Goal: Task Accomplishment & Management: Use online tool/utility

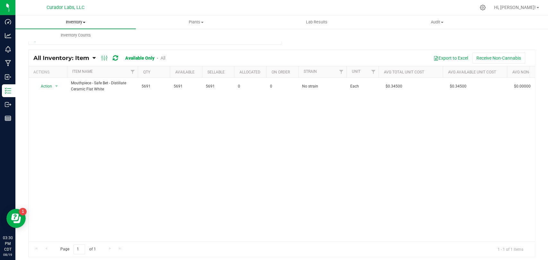
click at [74, 24] on span "Inventory" at bounding box center [75, 22] width 120 height 6
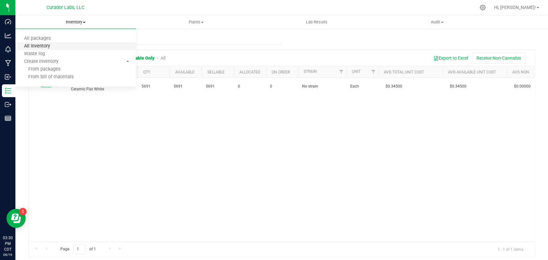
click at [50, 47] on span "All inventory" at bounding box center [36, 46] width 43 height 5
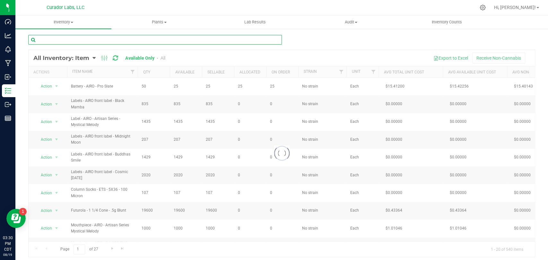
click at [54, 40] on input "text" at bounding box center [155, 40] width 254 height 10
paste input "Jar - HeadChange Glass Round White 9ml"
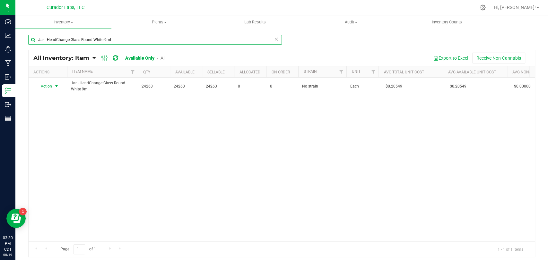
type input "Jar - HeadChange Glass Round White 9ml"
click at [45, 87] on span "Action" at bounding box center [43, 86] width 17 height 9
click at [53, 124] on li "Locate inventory" at bounding box center [55, 126] width 41 height 10
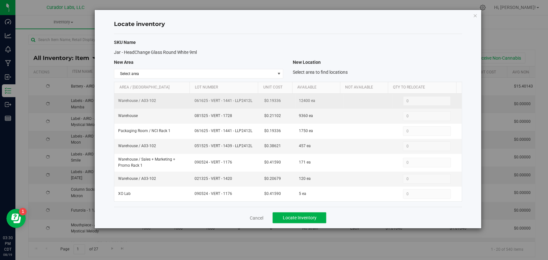
drag, startPoint x: 253, startPoint y: 101, endPoint x: 192, endPoint y: 101, distance: 61.0
click at [192, 101] on td "061625 - VERT - 1441 - LLP2412L" at bounding box center [225, 101] width 69 height 15
copy span "061625 - VERT - 1441 - LLP2412L"
drag, startPoint x: 284, startPoint y: 99, endPoint x: 255, endPoint y: 103, distance: 29.3
click at [255, 103] on tr "Warehouse / A03-102 061625 - VERT - 1441 - LLP2412L $0.19336 12400 ea 0 0" at bounding box center [287, 101] width 347 height 15
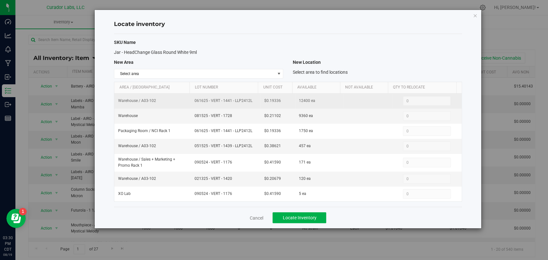
copy tr "$0.19336"
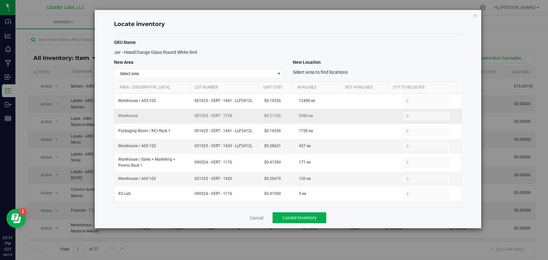
drag, startPoint x: 228, startPoint y: 121, endPoint x: 203, endPoint y: 120, distance: 25.4
click at [204, 121] on td "081525 - VERT - 1728" at bounding box center [225, 116] width 69 height 15
copy span "081525 - VERT - 1728"
drag, startPoint x: 280, startPoint y: 116, endPoint x: 258, endPoint y: 116, distance: 21.2
click at [260, 116] on td "$0.21102" at bounding box center [277, 116] width 35 height 15
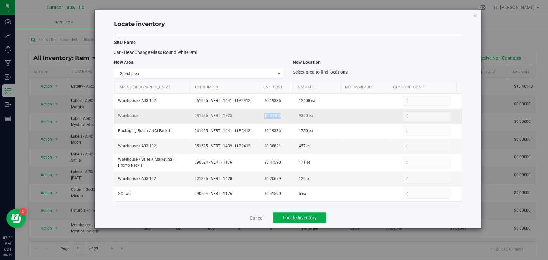
copy span "$0.21102"
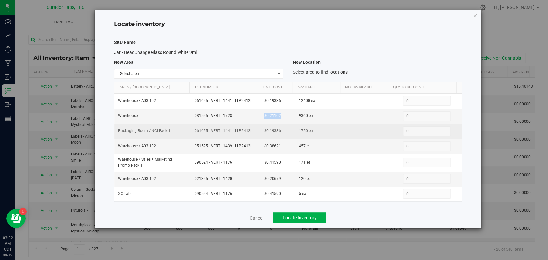
drag, startPoint x: 251, startPoint y: 132, endPoint x: 192, endPoint y: 134, distance: 59.4
click at [192, 134] on td "061625 - VERT - 1441 - LLP2412L" at bounding box center [225, 131] width 69 height 15
copy span "061625 - VERT - 1441 - LLP2412L"
drag, startPoint x: 283, startPoint y: 132, endPoint x: 254, endPoint y: 132, distance: 29.2
click at [254, 132] on tr "Packaging Room / NCI Rack 1 061625 - VERT - 1441 - LLP2412L $0.19336 1750 ea 0 0" at bounding box center [287, 131] width 347 height 15
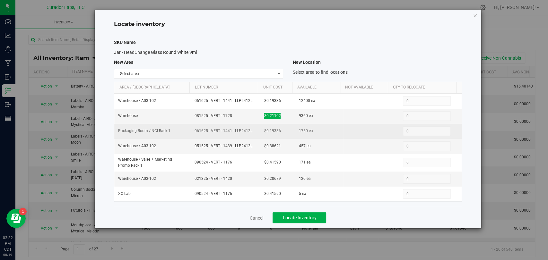
copy tr "$0.19336"
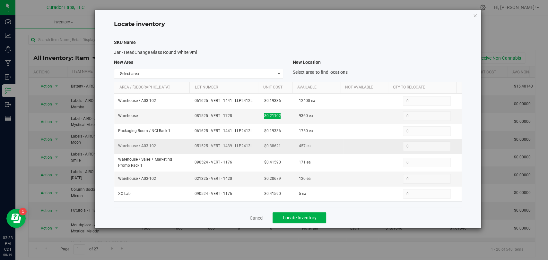
drag, startPoint x: 255, startPoint y: 147, endPoint x: 196, endPoint y: 150, distance: 59.4
click at [193, 152] on td "051525 - VERT - 1439 - LLP2412L" at bounding box center [225, 146] width 69 height 15
copy span "051525 - VERT - 1439 - LLP2412L"
drag, startPoint x: 254, startPoint y: 143, endPoint x: 246, endPoint y: 142, distance: 8.1
click at [246, 142] on tr "Warehouse / A03-102 051525 - VERT - 1439 - LLP2412L $0.38621 457 ea 0 0" at bounding box center [287, 146] width 347 height 15
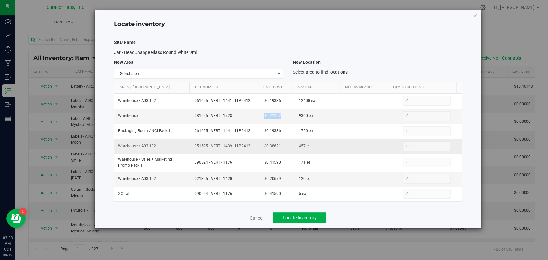
copy tr "$0.38621"
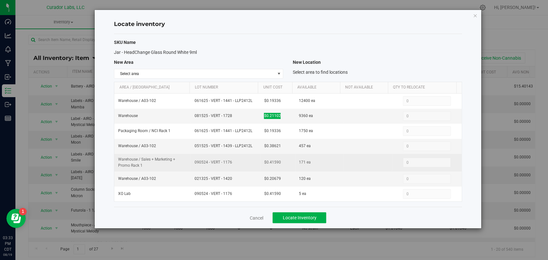
drag, startPoint x: 235, startPoint y: 164, endPoint x: 190, endPoint y: 163, distance: 44.6
click at [191, 163] on td "090524 - VERT - 1176" at bounding box center [225, 163] width 69 height 18
copy span "090524 - VERT - 1176"
drag, startPoint x: 279, startPoint y: 165, endPoint x: 253, endPoint y: 162, distance: 25.9
click at [253, 162] on tr "Warehouse / Sales + Marketing + Promo Rack 1 090524 - VERT - 1176 $0.41590 171 …" at bounding box center [287, 163] width 347 height 18
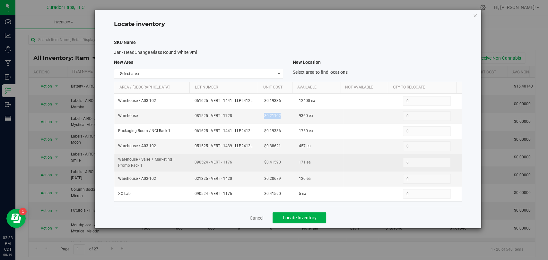
copy tr "$0.41590"
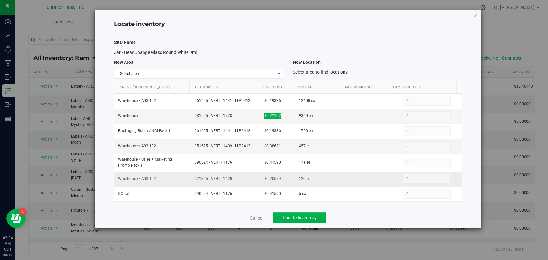
drag, startPoint x: 229, startPoint y: 181, endPoint x: 184, endPoint y: 182, distance: 44.3
click at [184, 182] on tr "Warehouse / A03-102 021325 - VERT - 1420 $0.20679 120 ea 0 0" at bounding box center [287, 179] width 347 height 15
drag, startPoint x: 269, startPoint y: 179, endPoint x: 264, endPoint y: 178, distance: 4.8
click at [246, 179] on tr "Warehouse / A03-102 021325 - VERT - 1420 $0.20679 120 ea 0 0" at bounding box center [287, 179] width 347 height 15
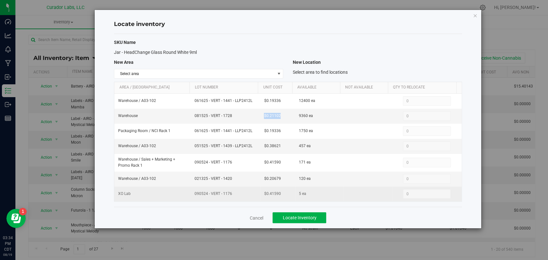
drag, startPoint x: 238, startPoint y: 194, endPoint x: 188, endPoint y: 195, distance: 49.1
click at [188, 195] on tr "XO Lab 090524 - VERT - 1176 $0.41590 5 ea 0 0" at bounding box center [287, 194] width 347 height 15
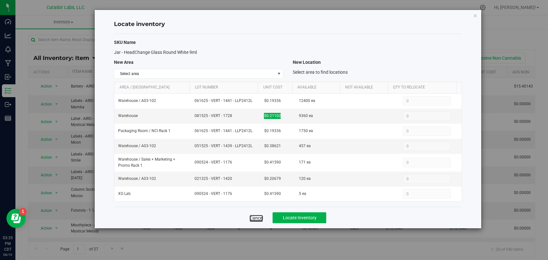
click at [253, 220] on link "Cancel" at bounding box center [255, 218] width 13 height 6
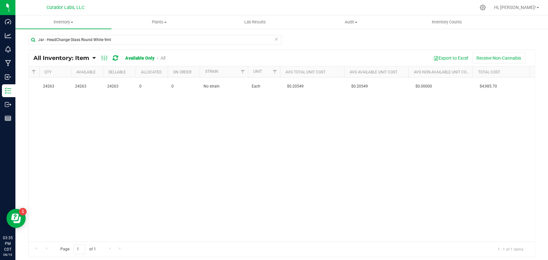
scroll to position [0, 100]
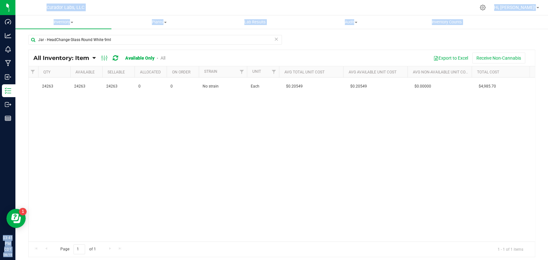
drag, startPoint x: 126, startPoint y: 34, endPoint x: 126, endPoint y: 62, distance: 27.9
click at [0, 45] on div "Dashboard Analytics Monitoring Manufacturing Inbound Inventory Outbound Reports…" at bounding box center [274, 130] width 548 height 260
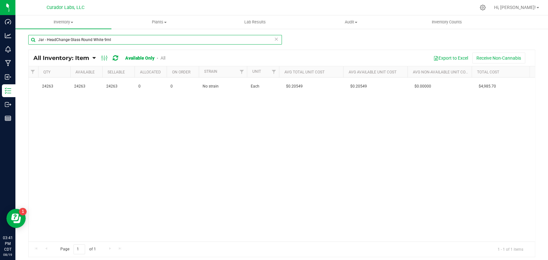
drag, startPoint x: 123, startPoint y: 43, endPoint x: 23, endPoint y: 34, distance: 100.5
click at [15, 34] on div "Jar - HeadChange Glass Round White 9ml All Inventory: Item Item Summary Item (d…" at bounding box center [281, 128] width 532 height 201
paste input "Box - HeadChange - Live Rosin QR THC M Diamond Black - 2x2x1"
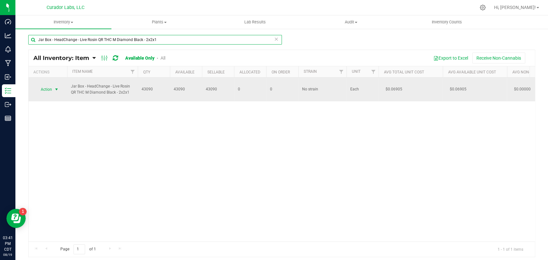
type input "Jar Box - HeadChange - Live Rosin QR THC M Diamond Black - 2x2x1"
click at [51, 87] on span "Action" at bounding box center [43, 89] width 17 height 9
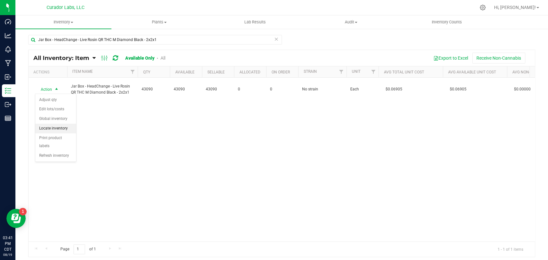
click at [53, 128] on li "Locate inventory" at bounding box center [55, 129] width 41 height 10
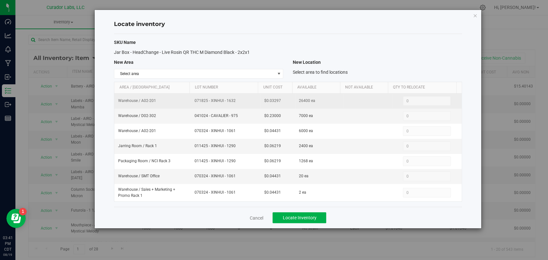
drag, startPoint x: 191, startPoint y: 100, endPoint x: 187, endPoint y: 101, distance: 3.5
click at [187, 101] on tr "Warehouse / A02-201 071825 - [GEOGRAPHIC_DATA] - 1632 $0.03297 26400 ea 0 0" at bounding box center [287, 101] width 347 height 15
drag, startPoint x: 267, startPoint y: 101, endPoint x: 252, endPoint y: 100, distance: 15.1
click at [252, 100] on tr "Warehouse / A02-201 071825 - [GEOGRAPHIC_DATA] - 1632 $0.03297 26400 ea 0 0" at bounding box center [287, 101] width 347 height 15
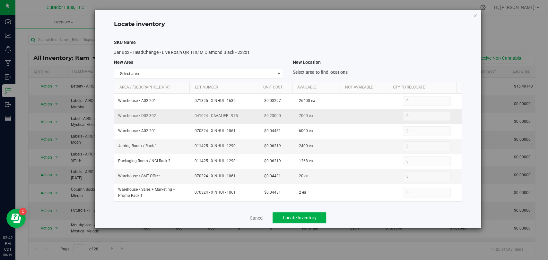
drag, startPoint x: 223, startPoint y: 118, endPoint x: 185, endPoint y: 118, distance: 38.8
click at [185, 118] on tr "Warehouse / D02-302 041024 - CAVALIER - 975 $0.23000 7000 ea 0 0" at bounding box center [287, 116] width 347 height 15
click at [240, 113] on tr "Warehouse / D02-302 041024 - CAVALIER - 975 $0.23000 7000 ea 0 0" at bounding box center [287, 116] width 347 height 15
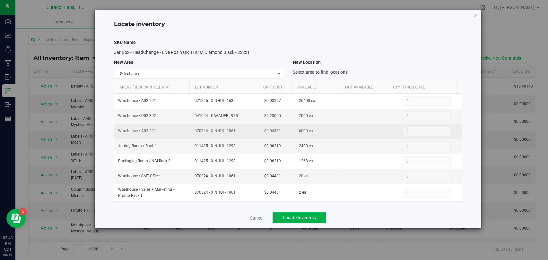
drag, startPoint x: 233, startPoint y: 129, endPoint x: 187, endPoint y: 131, distance: 45.9
click at [187, 131] on tr "Warehouse / A02-201 070324 - [GEOGRAPHIC_DATA] - 1061 $0.04431 6000 ea 0 0" at bounding box center [287, 131] width 347 height 15
drag, startPoint x: 272, startPoint y: 130, endPoint x: 253, endPoint y: 130, distance: 18.9
click at [253, 130] on tr "Warehouse / A02-201 070324 - [GEOGRAPHIC_DATA] - 1061 $0.04431 6000 ea 0 0" at bounding box center [287, 131] width 347 height 15
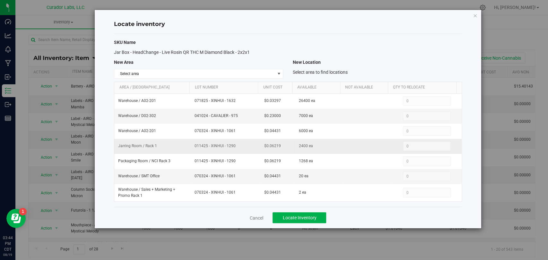
drag, startPoint x: 234, startPoint y: 151, endPoint x: 195, endPoint y: 149, distance: 39.2
click at [195, 149] on td "011425 - XINHUI - 1290" at bounding box center [225, 146] width 69 height 15
drag, startPoint x: 282, startPoint y: 147, endPoint x: 233, endPoint y: 144, distance: 48.8
click at [233, 144] on tr "Jarring Room / Rack 1 011425 - [GEOGRAPHIC_DATA] - 1290 $0.06219 2400 ea 0 0" at bounding box center [287, 146] width 347 height 15
drag, startPoint x: 231, startPoint y: 176, endPoint x: 192, endPoint y: 177, distance: 39.5
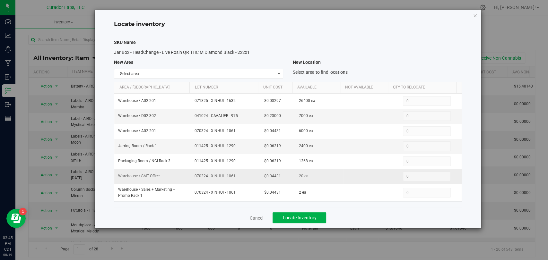
click at [192, 177] on td "070324 - XINHUI - 1061" at bounding box center [225, 176] width 69 height 15
drag, startPoint x: 281, startPoint y: 177, endPoint x: 242, endPoint y: 179, distance: 38.9
click at [242, 179] on tr "Warehouse / SMT Office 070324 - [GEOGRAPHIC_DATA] - 1061 $0.04431 20 ea 0 0" at bounding box center [287, 176] width 347 height 15
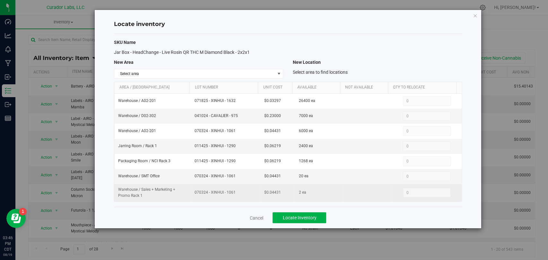
drag, startPoint x: 237, startPoint y: 196, endPoint x: 180, endPoint y: 196, distance: 56.8
click at [180, 196] on tr "Warehouse / Sales + Marketing + Promo Rack 1 070324 - [GEOGRAPHIC_DATA] - 1061 …" at bounding box center [287, 192] width 347 height 17
drag, startPoint x: 280, startPoint y: 193, endPoint x: 251, endPoint y: 193, distance: 28.9
click at [251, 193] on tr "Warehouse / Sales + Marketing + Promo Rack 1 070324 - [GEOGRAPHIC_DATA] - 1061 …" at bounding box center [287, 192] width 347 height 17
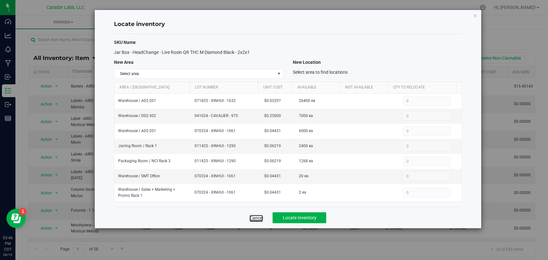
click at [258, 217] on link "Cancel" at bounding box center [255, 218] width 13 height 6
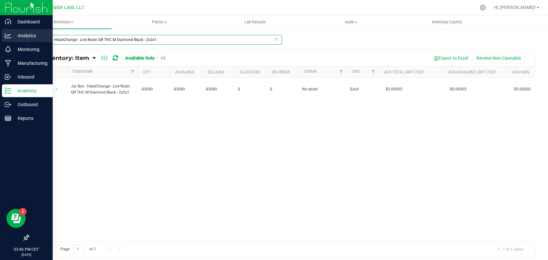
drag, startPoint x: 173, startPoint y: 38, endPoint x: 6, endPoint y: 39, distance: 166.9
click at [0, 40] on div "Dashboard Analytics Monitoring Manufacturing Inbound Inventory Outbound Reports…" at bounding box center [274, 130] width 548 height 260
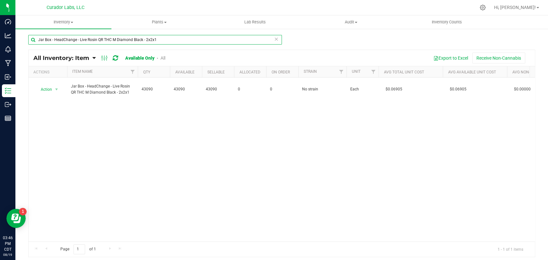
paste input "Slush with Warning on"
type input "Jar Box - HeadChange - Live Slush with Warning on Black - 2x2x1"
click at [44, 88] on span "Action" at bounding box center [43, 86] width 17 height 9
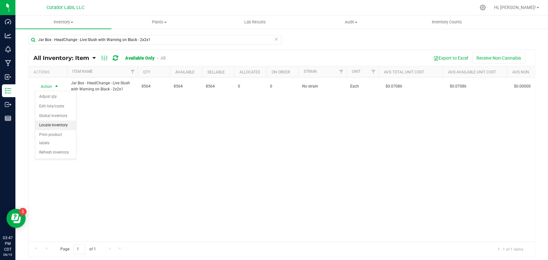
click at [49, 127] on li "Locate inventory" at bounding box center [55, 126] width 41 height 10
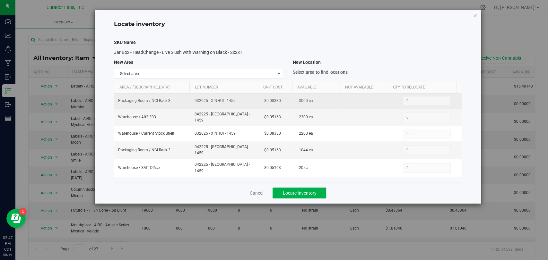
drag, startPoint x: 229, startPoint y: 104, endPoint x: 191, endPoint y: 107, distance: 37.3
click at [191, 107] on td "032625 - XINHUI - 1459" at bounding box center [225, 101] width 69 height 15
drag, startPoint x: 282, startPoint y: 101, endPoint x: 250, endPoint y: 100, distance: 31.8
click at [250, 100] on tr "Packaging Room / NCI Rack 3 032625 - [GEOGRAPHIC_DATA] - 1459 $0.08330 3000 ea …" at bounding box center [287, 101] width 347 height 15
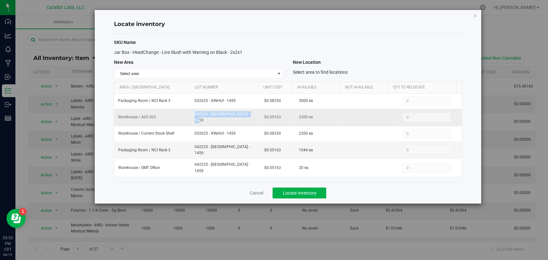
drag, startPoint x: 236, startPoint y: 116, endPoint x: 183, endPoint y: 116, distance: 53.0
click at [183, 116] on tr "Warehouse / A02-303 042225 - [GEOGRAPHIC_DATA] - 1459 $0.05163 2300 ea 0 0" at bounding box center [287, 118] width 347 height 18
click at [219, 114] on span "042225 - [GEOGRAPHIC_DATA] - 1459" at bounding box center [226, 117] width 62 height 12
click at [262, 116] on td "$0.05163" at bounding box center [277, 118] width 35 height 18
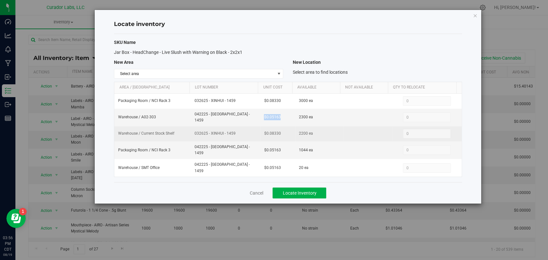
drag, startPoint x: 238, startPoint y: 134, endPoint x: 190, endPoint y: 133, distance: 48.2
click at [191, 133] on td "032625 - XINHUI - 1459" at bounding box center [225, 133] width 69 height 15
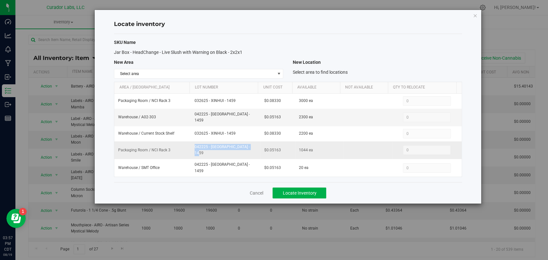
drag, startPoint x: 236, startPoint y: 148, endPoint x: 189, endPoint y: 147, distance: 47.5
click at [189, 147] on tr "Packaging Room / NCI Rack 3 042225 - [GEOGRAPHIC_DATA] - 1459 $0.05163 1044 ea …" at bounding box center [287, 151] width 347 height 18
drag, startPoint x: 255, startPoint y: 146, endPoint x: 274, endPoint y: 144, distance: 19.4
click at [255, 146] on tr "Packaging Room / NCI Rack 3 042225 - [GEOGRAPHIC_DATA] - 1459 $0.05163 1044 ea …" at bounding box center [287, 151] width 347 height 18
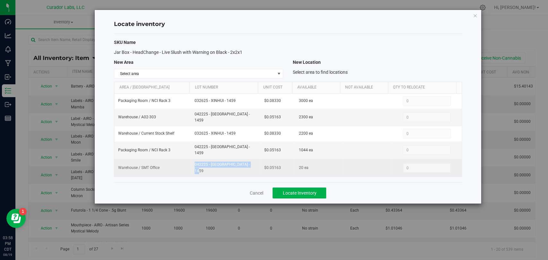
drag, startPoint x: 237, startPoint y: 162, endPoint x: 182, endPoint y: 167, distance: 55.1
click at [182, 167] on tr "Warehouse / SMT Office 042225 - [GEOGRAPHIC_DATA] - 1459 $0.05163 20 ea 0 0" at bounding box center [287, 167] width 347 height 17
click at [257, 162] on tr "Warehouse / SMT Office 042225 - [GEOGRAPHIC_DATA] - 1459 $0.05163 20 ea 0 0" at bounding box center [287, 167] width 347 height 17
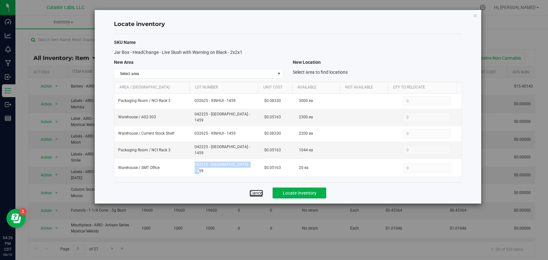
click at [254, 190] on link "Cancel" at bounding box center [255, 193] width 13 height 6
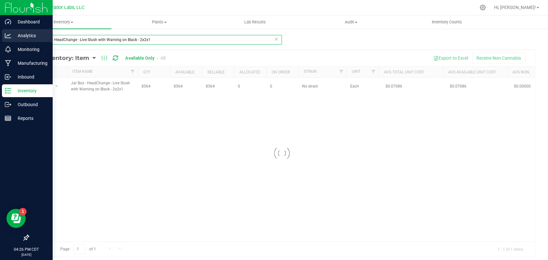
drag, startPoint x: 236, startPoint y: 116, endPoint x: 17, endPoint y: 32, distance: 233.9
click at [2, 30] on div "Dashboard Analytics Monitoring Manufacturing Inbound Inventory Outbound Reports…" at bounding box center [274, 130] width 548 height 260
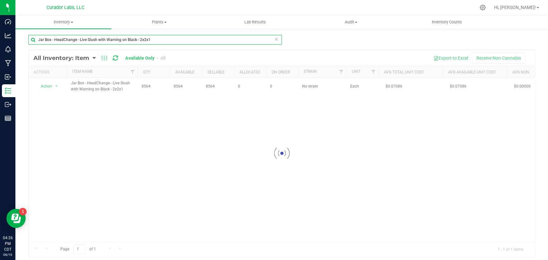
paste input "Zebra Sticker - White - 2x6"
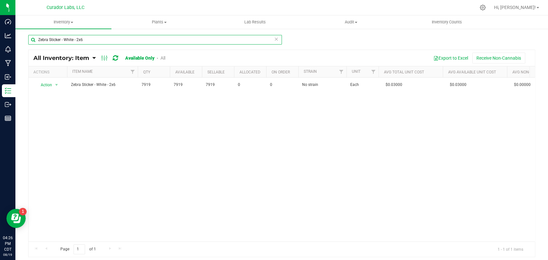
type input "Zebra Sticker - White - 2x6"
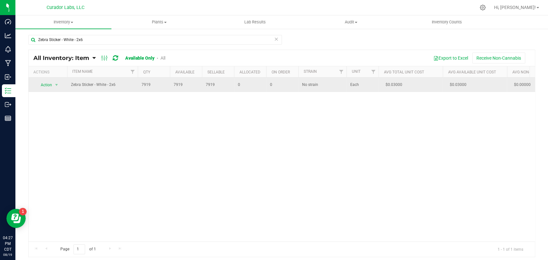
click at [49, 90] on td "Action Action Adjust qty Edit lots/costs Global inventory Locate inventory Prin…" at bounding box center [48, 85] width 39 height 14
click at [51, 89] on span "Action" at bounding box center [43, 85] width 17 height 9
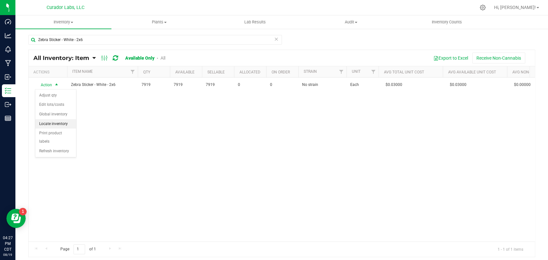
drag, startPoint x: 54, startPoint y: 127, endPoint x: 57, endPoint y: 123, distance: 4.6
click at [54, 126] on li "Locate inventory" at bounding box center [55, 124] width 41 height 10
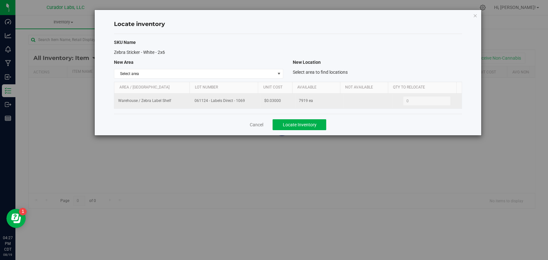
drag, startPoint x: 244, startPoint y: 101, endPoint x: 193, endPoint y: 105, distance: 50.9
click at [193, 105] on td "061124 - Labels Direct - 1069" at bounding box center [225, 101] width 69 height 15
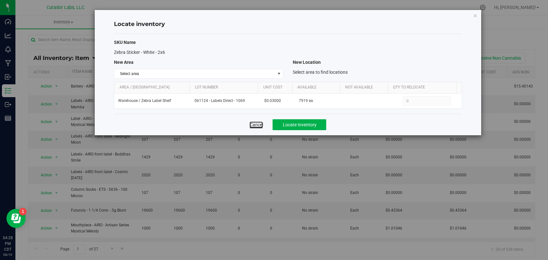
click at [255, 124] on link "Cancel" at bounding box center [255, 125] width 13 height 6
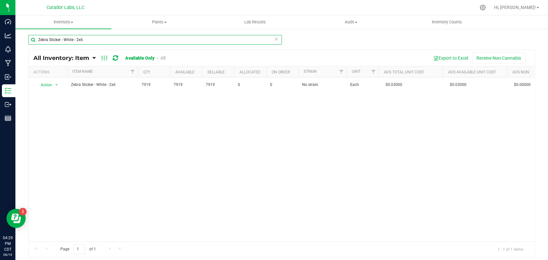
drag, startPoint x: 108, startPoint y: 42, endPoint x: 52, endPoint y: 54, distance: 56.7
click at [48, 55] on div "Zebra Sticker - White - 2x6 All Inventory: Item Item Summary Item (default) Ite…" at bounding box center [281, 146] width 507 height 223
click at [106, 39] on input "Zebra Sticker - White - 2x6" at bounding box center [155, 40] width 254 height 10
click at [89, 55] on span "All Inventory: Item" at bounding box center [61, 58] width 56 height 7
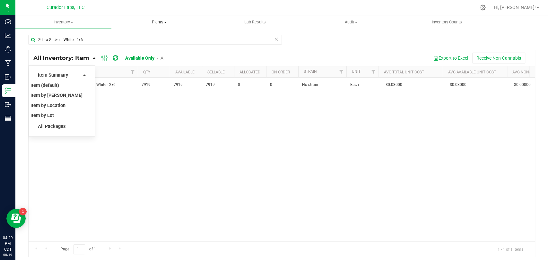
click at [113, 26] on uib-tab-heading "Plants All plants Waste log" at bounding box center [159, 22] width 95 height 13
click at [78, 49] on div "Zebra Sticker - White - 2x6" at bounding box center [155, 42] width 254 height 15
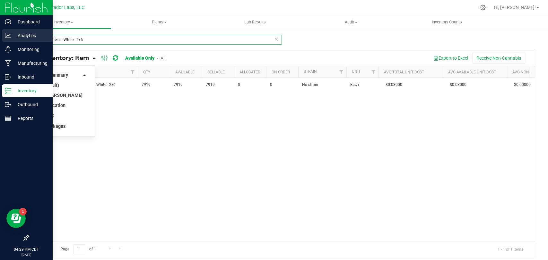
drag, startPoint x: 30, startPoint y: 43, endPoint x: 49, endPoint y: 40, distance: 19.1
click at [21, 44] on div "Dashboard Analytics Monitoring Manufacturing Inbound Inventory Outbound Reports…" at bounding box center [274, 130] width 548 height 260
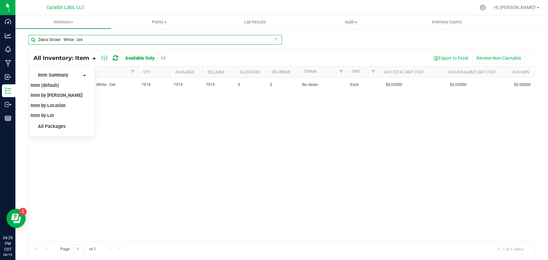
paste input "Label - HeadChange Live Rosin Cart w/ QR + THC M Diamond White .5g"
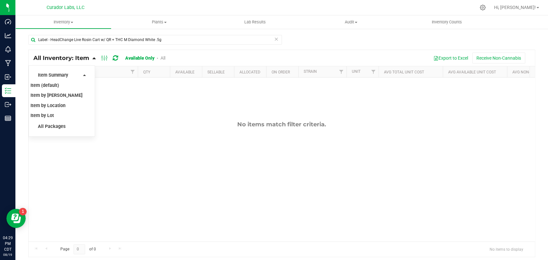
click at [157, 114] on div "No items match filter criteria." at bounding box center [282, 181] width 506 height 207
drag, startPoint x: 134, startPoint y: 112, endPoint x: 133, endPoint y: 109, distance: 3.2
click at [134, 112] on div "No items match filter criteria." at bounding box center [282, 181] width 506 height 207
click at [88, 76] on ul "Item Summary Item (default) Item by Strain Item by Location Item by Lot All Pac…" at bounding box center [62, 100] width 66 height 71
click at [81, 75] on div "Item Summary Item (default) Item by Strain Item by Location Item by Lot" at bounding box center [62, 95] width 48 height 51
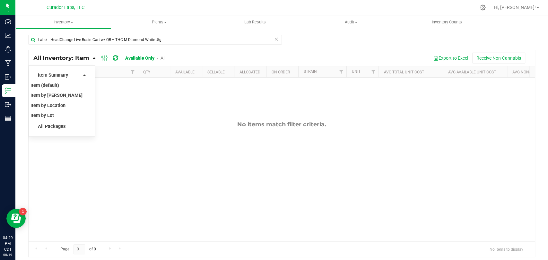
click at [83, 75] on icon at bounding box center [84, 75] width 3 height 4
click at [95, 60] on icon at bounding box center [93, 58] width 3 height 6
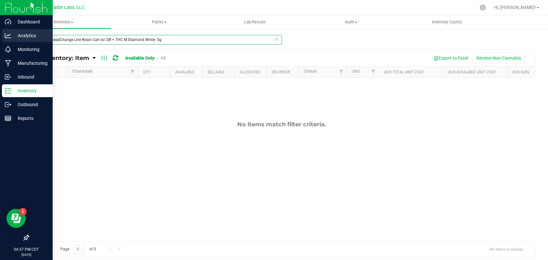
drag, startPoint x: 166, startPoint y: 40, endPoint x: 5, endPoint y: 39, distance: 160.8
click at [0, 40] on div "Dashboard Analytics Monitoring Manufacturing Inbound Inventory Outbound Reports…" at bounding box center [274, 130] width 548 height 260
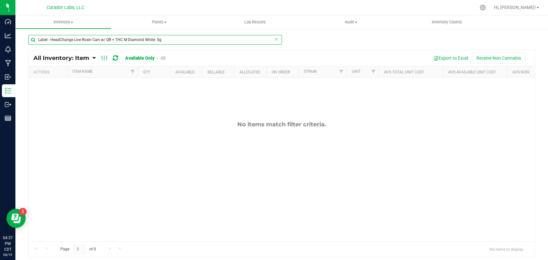
paste input "MERCH - Battery - HeadChange 510 Black with Blue Drips and Black Button"
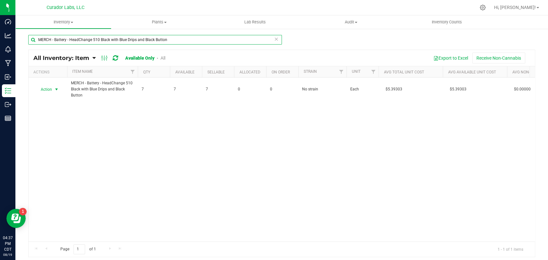
type input "MERCH - Battery - HeadChange 510 Black with Blue Drips and Black Button"
click at [48, 89] on span "Action" at bounding box center [43, 89] width 17 height 9
click at [46, 129] on li "Locate inventory" at bounding box center [55, 129] width 41 height 10
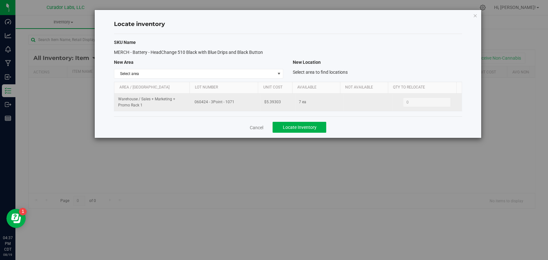
drag, startPoint x: 235, startPoint y: 103, endPoint x: 182, endPoint y: 106, distance: 53.0
click at [182, 106] on tr "Warehouse / Sales + Marketing + Promo Rack 1 060424 - 3Point - 1071 $5.39303 7 …" at bounding box center [287, 102] width 347 height 17
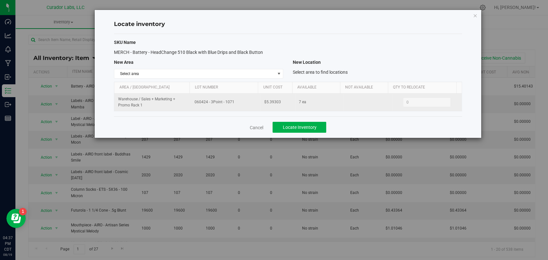
drag, startPoint x: 281, startPoint y: 103, endPoint x: 252, endPoint y: 107, distance: 29.4
click at [252, 107] on tr "Warehouse / Sales + Marketing + Promo Rack 1 060424 - 3Point - 1071 $5.39303 7 …" at bounding box center [287, 102] width 347 height 17
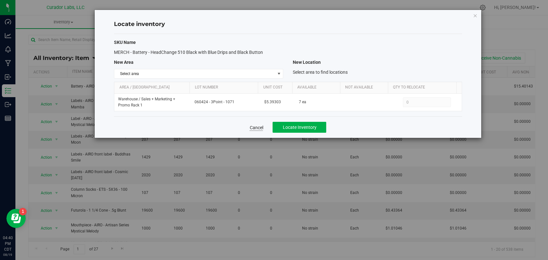
click at [250, 128] on div "Cancel Locate Inventory" at bounding box center [288, 128] width 348 height 22
click at [253, 127] on link "Cancel" at bounding box center [255, 128] width 13 height 6
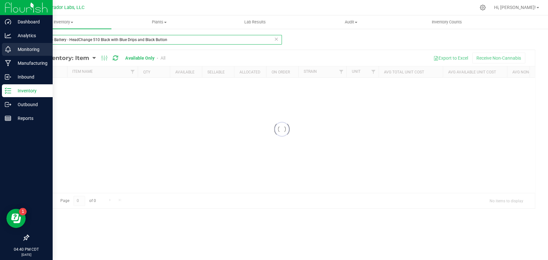
drag, startPoint x: 185, startPoint y: 42, endPoint x: 0, endPoint y: 43, distance: 184.9
click at [0, 43] on div "Dashboard Analytics Monitoring Manufacturing Inbound Inventory Outbound Reports…" at bounding box center [274, 130] width 548 height 260
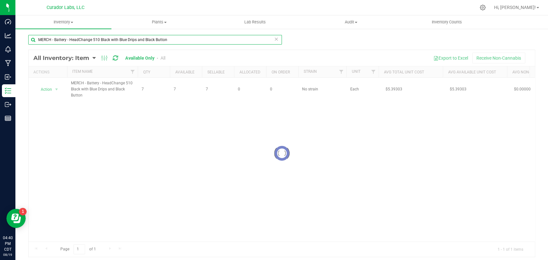
paste input "Futurola - King Size Cones - 1g Preroll"
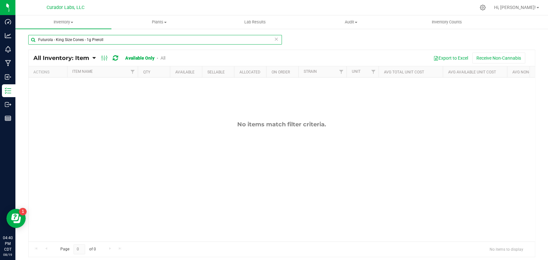
type input "Futurola - King Size Cones - 1g Preroll"
click at [163, 57] on link "All" at bounding box center [162, 58] width 5 height 5
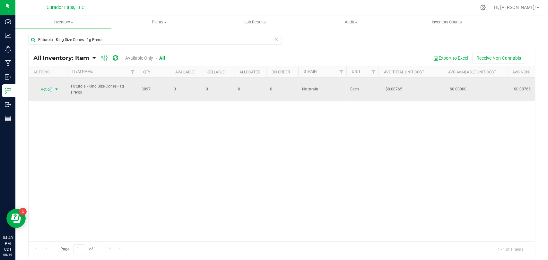
click at [51, 91] on span "Action" at bounding box center [43, 89] width 17 height 9
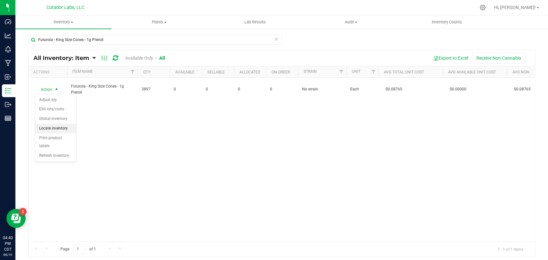
click at [51, 129] on li "Locate inventory" at bounding box center [55, 129] width 41 height 10
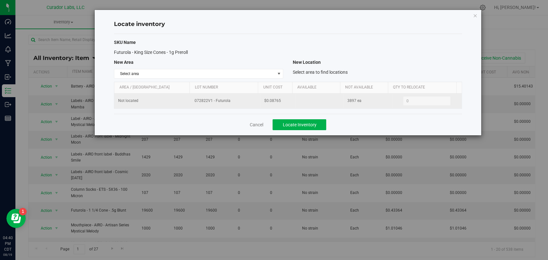
drag, startPoint x: 236, startPoint y: 105, endPoint x: 175, endPoint y: 102, distance: 61.3
click at [175, 102] on tr "Not located 072822V1 - Futurola $0.08765 3897 ea 0 0" at bounding box center [287, 101] width 347 height 15
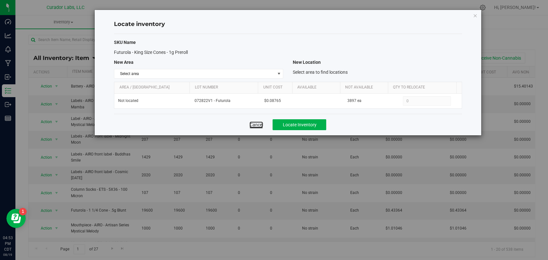
click at [257, 126] on link "Cancel" at bounding box center [255, 125] width 13 height 6
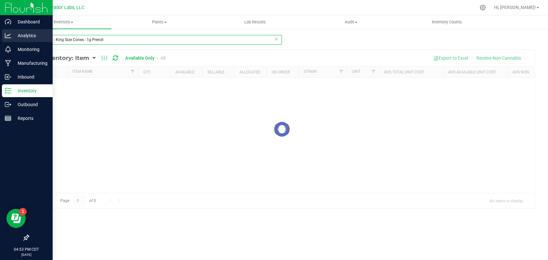
drag, startPoint x: 130, startPoint y: 41, endPoint x: 47, endPoint y: 41, distance: 82.8
click at [0, 44] on div "Dashboard Analytics Monitoring Manufacturing Inbound Inventory Outbound Reports…" at bounding box center [274, 130] width 548 height 260
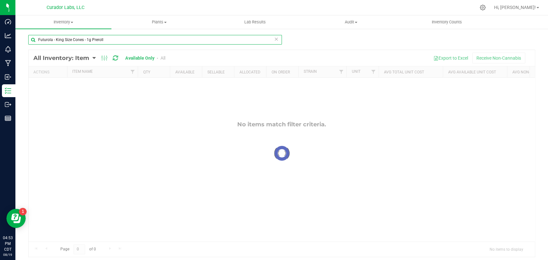
paste input "MERCH Beanie - HeadChange - White Bold HC with Meta Logo on Black"
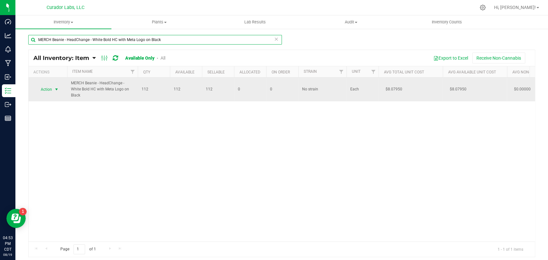
type input "MERCH Beanie - HeadChange - White Bold HC with Meta Logo on Black"
click at [51, 88] on span "Action" at bounding box center [43, 89] width 17 height 9
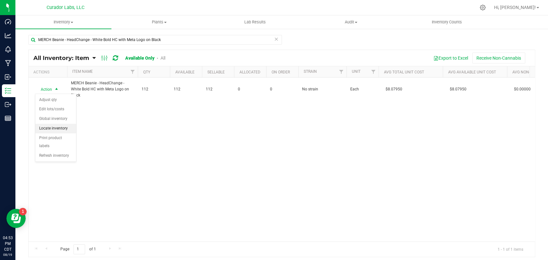
click at [62, 129] on li "Locate inventory" at bounding box center [55, 129] width 41 height 10
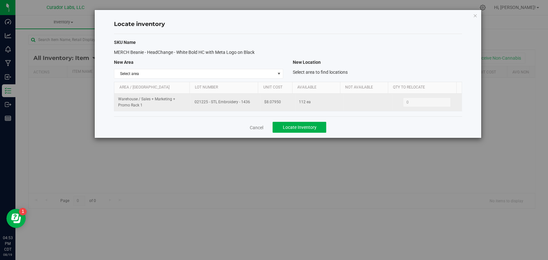
drag, startPoint x: 247, startPoint y: 101, endPoint x: 193, endPoint y: 103, distance: 54.0
click at [195, 103] on span "021225 - STL Embroidery - 1436" at bounding box center [226, 102] width 62 height 6
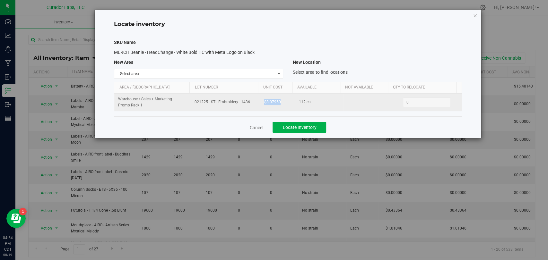
drag, startPoint x: 274, startPoint y: 105, endPoint x: 264, endPoint y: 106, distance: 9.7
click at [264, 106] on td "$8.07950" at bounding box center [277, 102] width 35 height 17
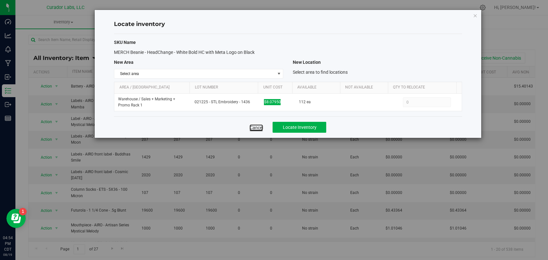
click at [260, 127] on link "Cancel" at bounding box center [255, 128] width 13 height 6
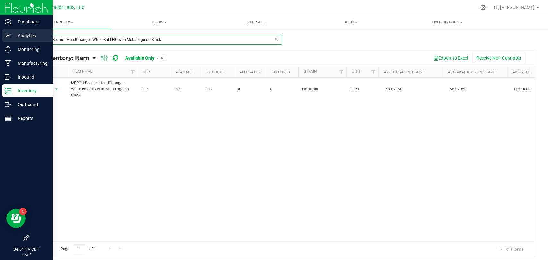
drag, startPoint x: 111, startPoint y: 38, endPoint x: 0, endPoint y: 39, distance: 111.1
click at [0, 39] on div "Dashboard Analytics Monitoring Manufacturing Inbound Inventory Outbound Reports…" at bounding box center [274, 130] width 548 height 260
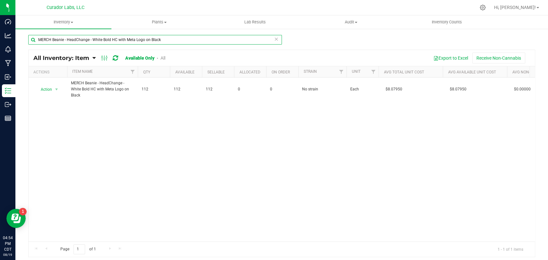
paste input "Enamel Pin - HeadChange - Black Bold HC with Meta Logo on White - 1.5 x .33"
type input "MERCH Enamel Pin - HeadChange - Black Bold HC with Meta Logo on White - 1.5 x .…"
click at [56, 90] on span "select" at bounding box center [56, 89] width 5 height 5
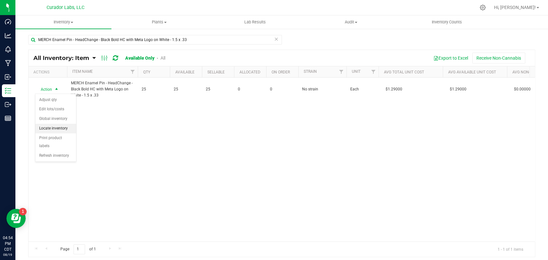
click at [64, 126] on li "Locate inventory" at bounding box center [55, 129] width 41 height 10
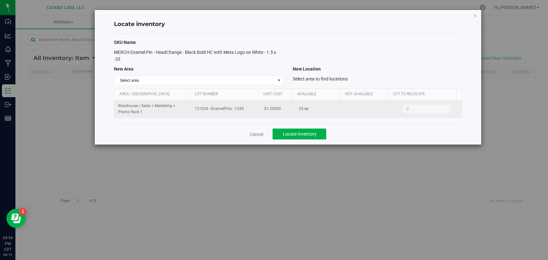
drag, startPoint x: 247, startPoint y: 109, endPoint x: 182, endPoint y: 114, distance: 64.7
click at [181, 114] on tr "Warehouse / Sales + Marketing + Promo Rack 1 121024 - EnamelPins - 1349 $1.2900…" at bounding box center [287, 108] width 347 height 17
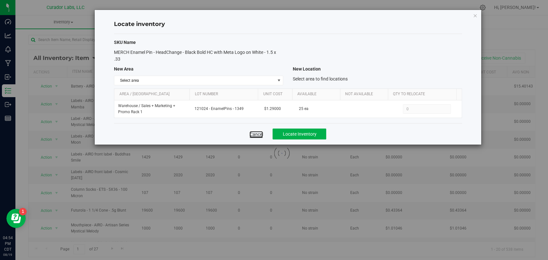
click at [261, 134] on link "Cancel" at bounding box center [255, 134] width 13 height 6
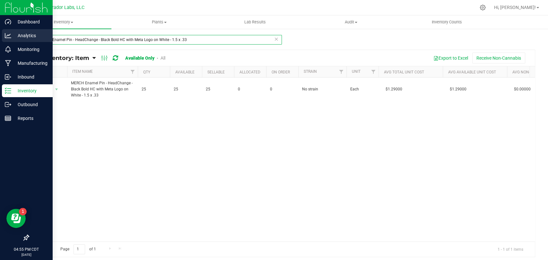
drag, startPoint x: 201, startPoint y: 39, endPoint x: 20, endPoint y: 32, distance: 180.5
click at [0, 32] on div "Dashboard Analytics Monitoring Manufacturing Inbound Inventory Outbound Reports…" at bounding box center [274, 130] width 548 height 260
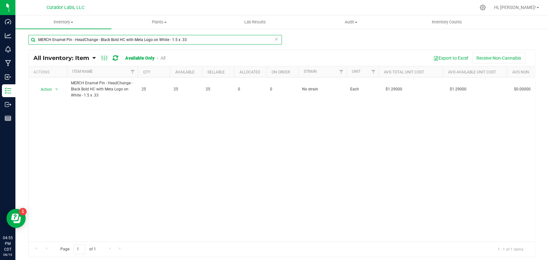
paste input "Beanie - Safe Bet - St. [PERSON_NAME] on Caramel"
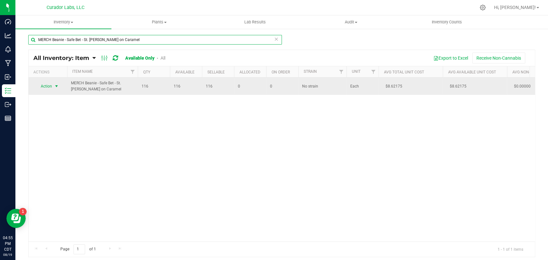
type input "MERCH Beanie - Safe Bet - St. [PERSON_NAME] on Caramel"
click at [50, 88] on span "Action" at bounding box center [43, 86] width 17 height 9
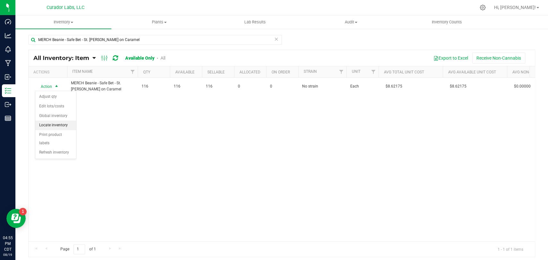
click at [63, 128] on li "Locate inventory" at bounding box center [55, 126] width 41 height 10
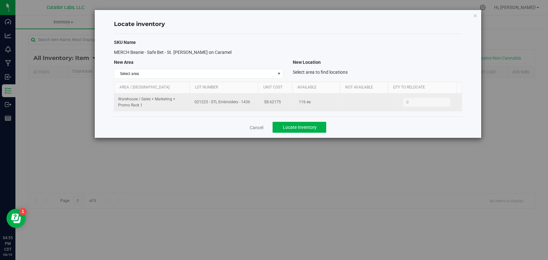
drag, startPoint x: 246, startPoint y: 102, endPoint x: 253, endPoint y: 106, distance: 8.2
click at [179, 103] on tr "Warehouse / Sales + Marketing + Promo Rack 1 021225 - STL Embroidery - 1436 $8.…" at bounding box center [287, 102] width 347 height 17
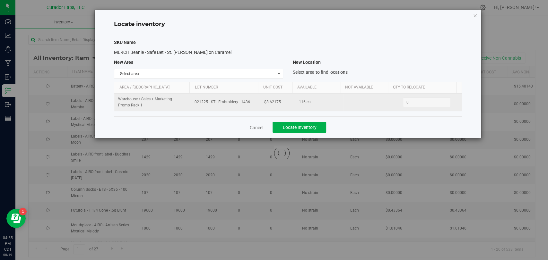
click at [253, 106] on td "021225 - STL Embroidery - 1436" at bounding box center [225, 102] width 69 height 17
drag, startPoint x: 252, startPoint y: 103, endPoint x: 185, endPoint y: 104, distance: 67.1
click at [185, 104] on tr "Warehouse / Sales + Marketing + Promo Rack 1 021225 - STL Embroidery - 1436 $8.…" at bounding box center [287, 102] width 347 height 17
drag, startPoint x: 259, startPoint y: 100, endPoint x: 244, endPoint y: 98, distance: 15.3
click at [241, 99] on tr "Warehouse / Sales + Marketing + Promo Rack 1 021225 - STL Embroidery - 1436 $8.…" at bounding box center [287, 102] width 347 height 17
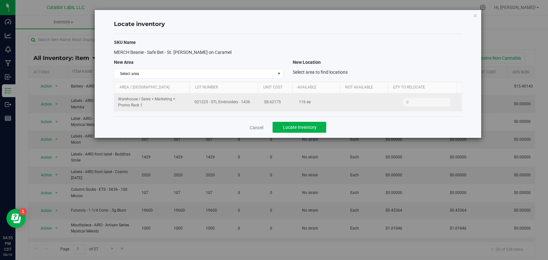
click at [287, 107] on td "$8.62175" at bounding box center [277, 102] width 35 height 17
drag, startPoint x: 278, startPoint y: 100, endPoint x: 258, endPoint y: 103, distance: 20.2
click at [260, 103] on td "$8.62175" at bounding box center [277, 102] width 35 height 17
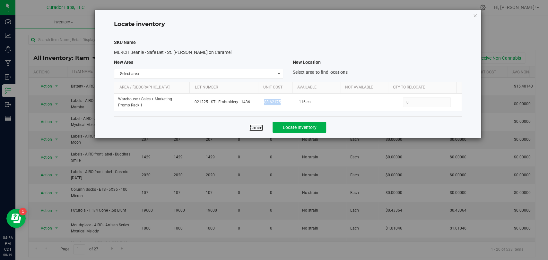
click at [257, 127] on link "Cancel" at bounding box center [255, 128] width 13 height 6
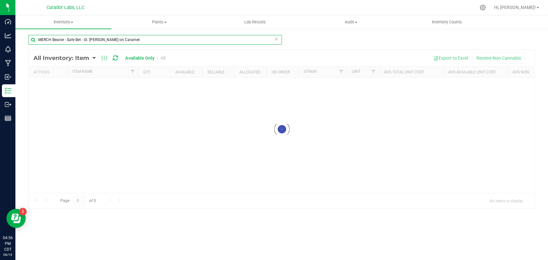
drag, startPoint x: 169, startPoint y: 41, endPoint x: 97, endPoint y: 35, distance: 73.1
click at [17, 34] on div "MERCH Beanie - Safe Bet - St. [PERSON_NAME] on Caramel Loading... All Inventory…" at bounding box center [281, 128] width 532 height 201
paste input "Enamel Pin - HeadChange - Black Bold HC with Meta Logo on White - 1.5 x .33"
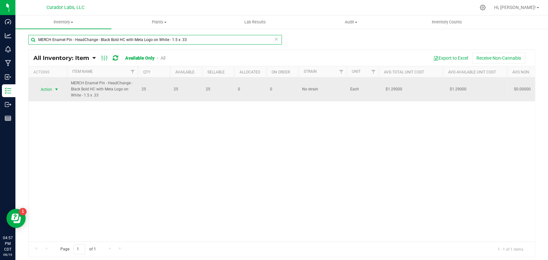
type input "MERCH Enamel Pin - HeadChange - Black Bold HC with Meta Logo on White - 1.5 x .…"
click at [46, 91] on span "Action" at bounding box center [43, 89] width 17 height 9
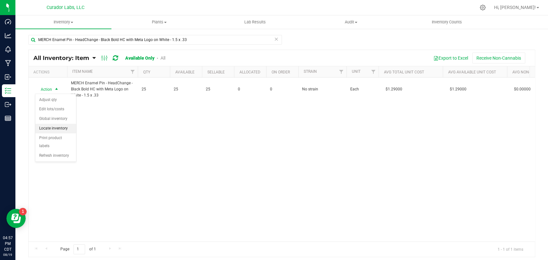
click at [60, 130] on li "Locate inventory" at bounding box center [55, 129] width 41 height 10
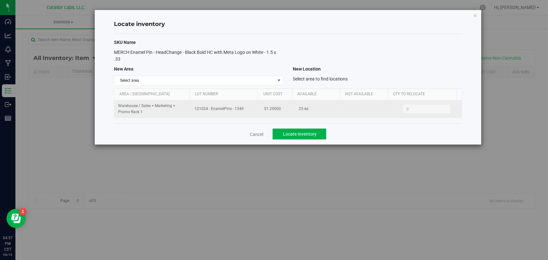
drag, startPoint x: 248, startPoint y: 112, endPoint x: 205, endPoint y: 112, distance: 42.4
click at [205, 112] on td "121024 - EnamelPins - 1349" at bounding box center [225, 108] width 69 height 17
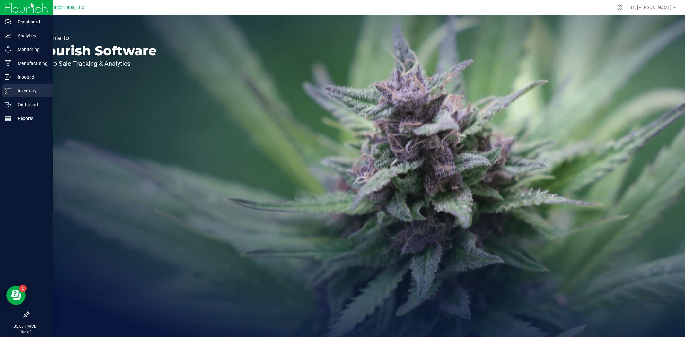
click at [16, 88] on p "Inventory" at bounding box center [30, 91] width 39 height 8
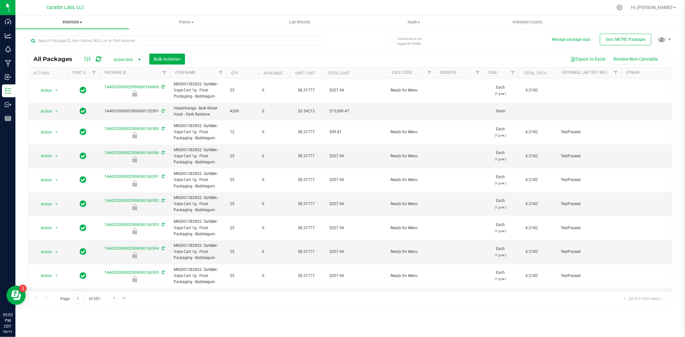
click at [77, 24] on span "Inventory" at bounding box center [72, 22] width 114 height 6
click at [67, 47] on li "All inventory" at bounding box center [72, 47] width 114 height 8
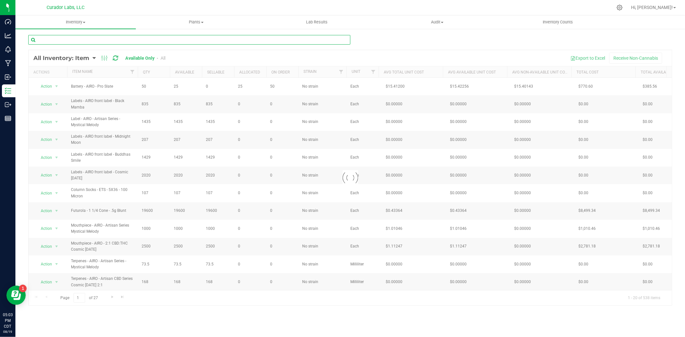
click at [88, 40] on input "text" at bounding box center [189, 40] width 322 height 10
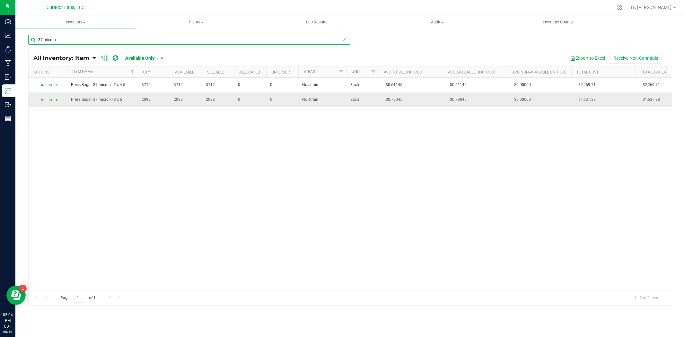
type input "37 micron"
click at [53, 99] on span "select" at bounding box center [57, 99] width 8 height 9
click at [58, 141] on li "Locate inventory" at bounding box center [55, 139] width 41 height 10
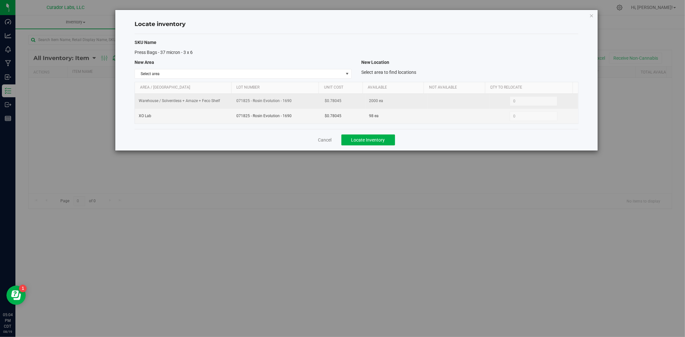
drag, startPoint x: 303, startPoint y: 103, endPoint x: 213, endPoint y: 104, distance: 89.9
click at [213, 104] on tr "Warehouse / Solventless + Amaze + Feco Shelf 071825 - Rosin Evolution - 1690 $0…" at bounding box center [356, 101] width 443 height 15
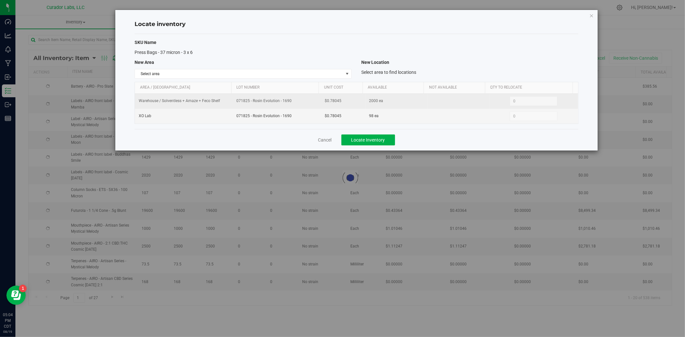
click at [235, 110] on td "071825 - Rosin Evolution - 1690" at bounding box center [276, 116] width 89 height 15
drag, startPoint x: 293, startPoint y: 102, endPoint x: 237, endPoint y: 104, distance: 56.2
click at [237, 104] on td "071825 - Rosin Evolution - 1690" at bounding box center [276, 101] width 89 height 15
copy span "071825 - Rosin Evolution - 1690"
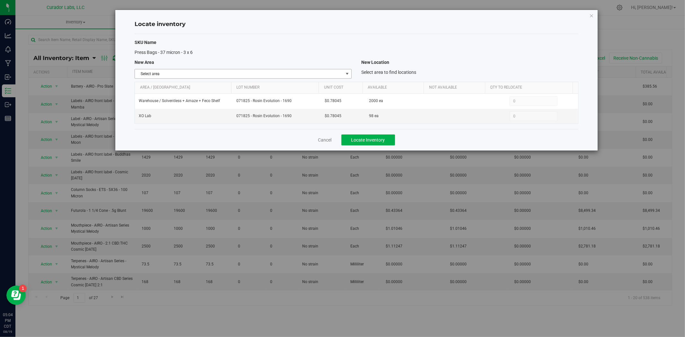
click at [290, 74] on span "Select area" at bounding box center [239, 73] width 208 height 9
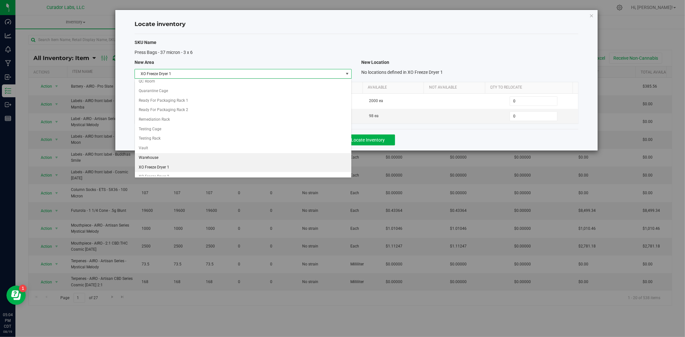
scroll to position [566, 0]
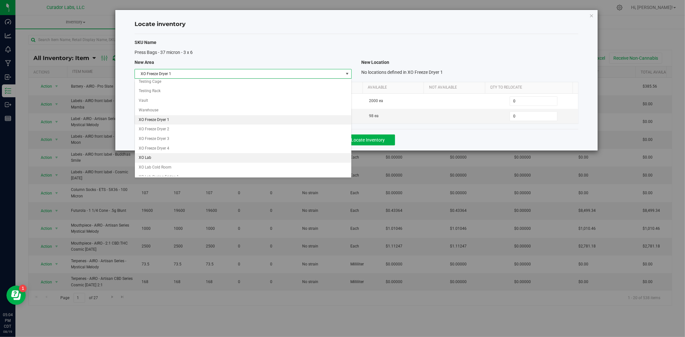
click at [184, 163] on li "XO Lab" at bounding box center [243, 158] width 216 height 10
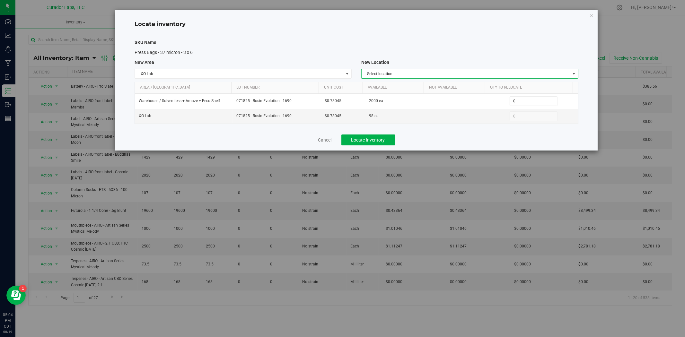
click at [414, 74] on span "Select location" at bounding box center [465, 73] width 208 height 9
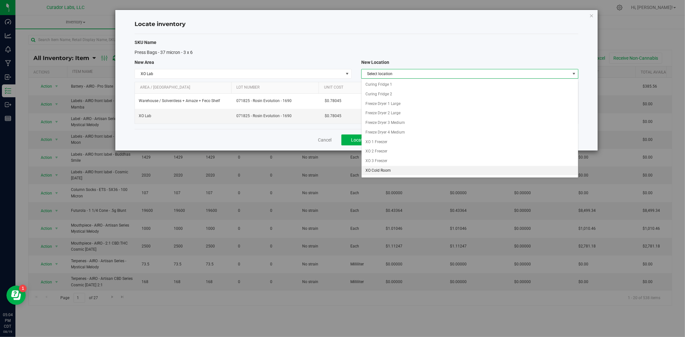
scroll to position [9, 0]
click at [438, 37] on div "SKU Name Press Bags - 37 micron - 3 x 6 New Area New Location XO Lab Select are…" at bounding box center [356, 81] width 444 height 95
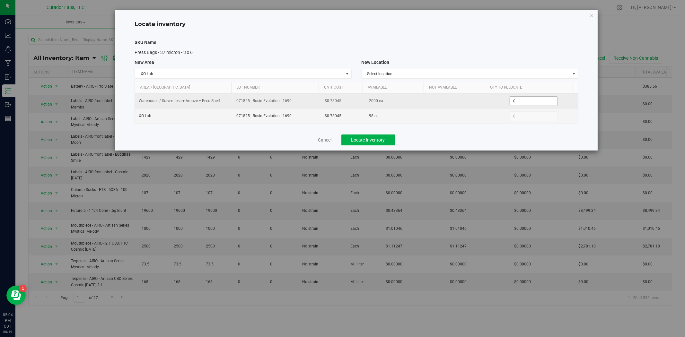
click at [483, 107] on tr "Warehouse / Solventless + Amaze + Feco Shelf 071825 - Rosin Evolution - 1690 $0…" at bounding box center [356, 101] width 443 height 15
type input "2"
type input "300"
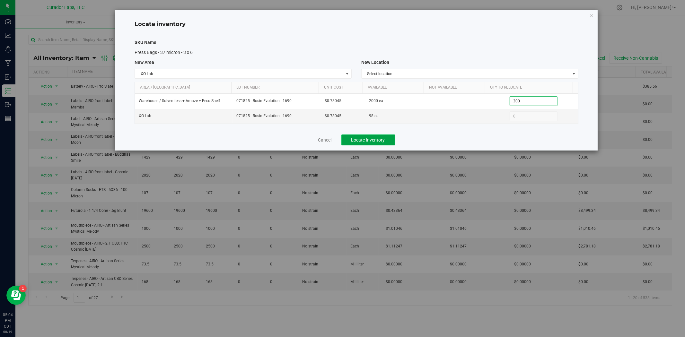
click at [388, 138] on button "Locate Inventory" at bounding box center [368, 139] width 54 height 11
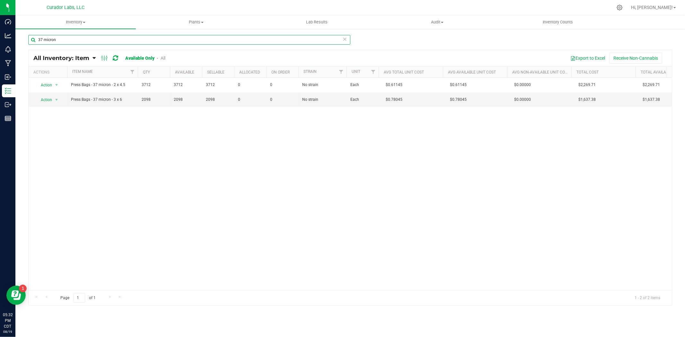
drag, startPoint x: 61, startPoint y: 38, endPoint x: 30, endPoint y: 35, distance: 31.3
click at [0, 38] on html "Dashboard Analytics Monitoring Manufacturing Inbound Inventory Outbound Reports…" at bounding box center [342, 168] width 685 height 337
paste input "Labeled Tube - SafeBet - Single Pack .5g Joint 78mmTube QR THC Diamond Brow"
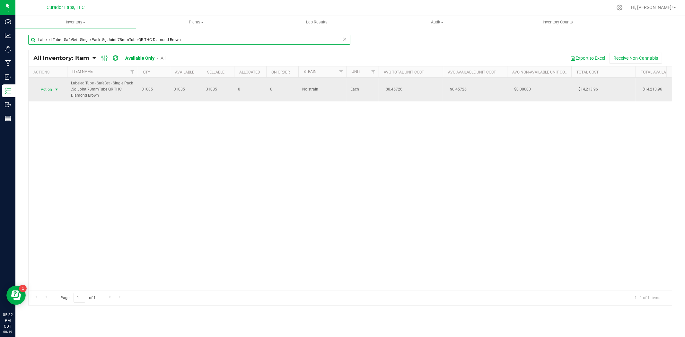
type input "Labeled Tube - SafeBet - Single Pack .5g Joint 78mmTube QR THC Diamond Brown"
click at [56, 88] on span "select" at bounding box center [56, 89] width 5 height 5
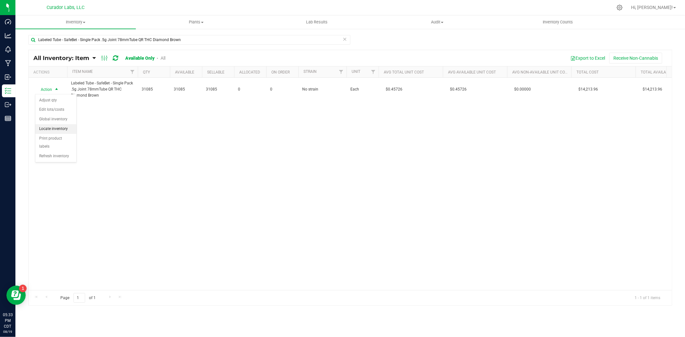
click at [68, 129] on li "Locate inventory" at bounding box center [55, 129] width 41 height 10
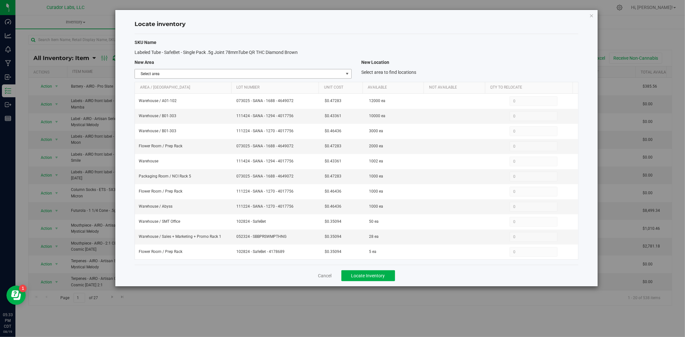
click at [290, 72] on span "Select area" at bounding box center [239, 73] width 208 height 9
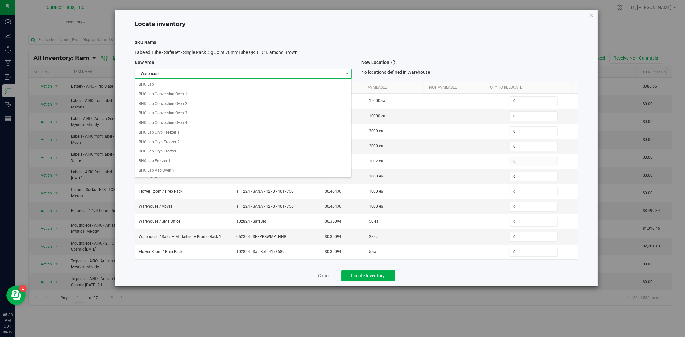
scroll to position [509, 0]
click at [194, 171] on li "Warehouse" at bounding box center [243, 168] width 216 height 10
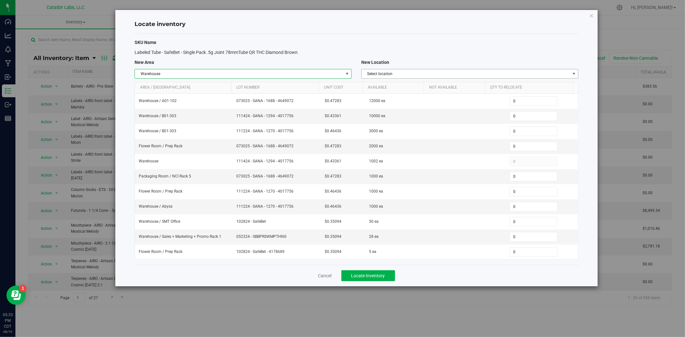
click at [387, 72] on span "Select location" at bounding box center [465, 73] width 208 height 9
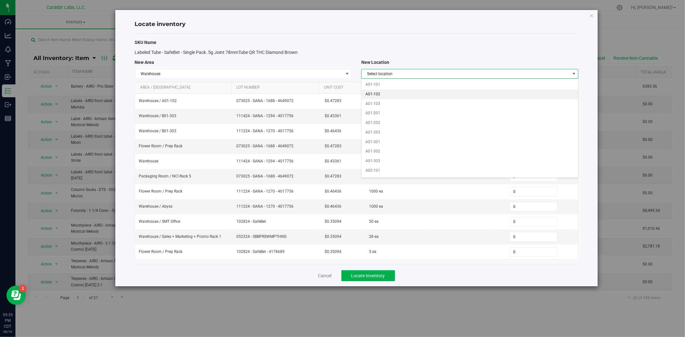
click at [391, 93] on li "A01-102" at bounding box center [469, 95] width 216 height 10
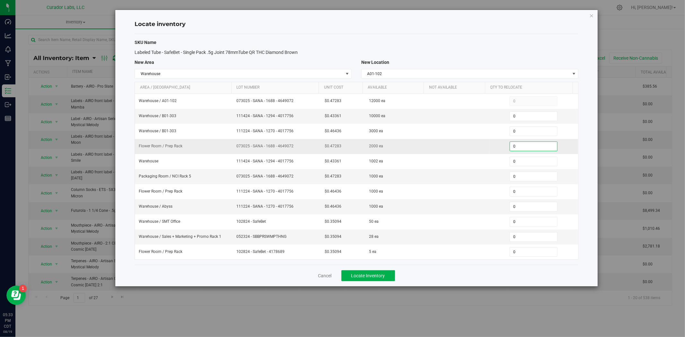
drag, startPoint x: 513, startPoint y: 148, endPoint x: 502, endPoint y: 148, distance: 10.6
click at [503, 148] on div "0 0" at bounding box center [533, 147] width 81 height 10
type input "756"
click at [374, 281] on button "Locate Inventory" at bounding box center [368, 275] width 54 height 11
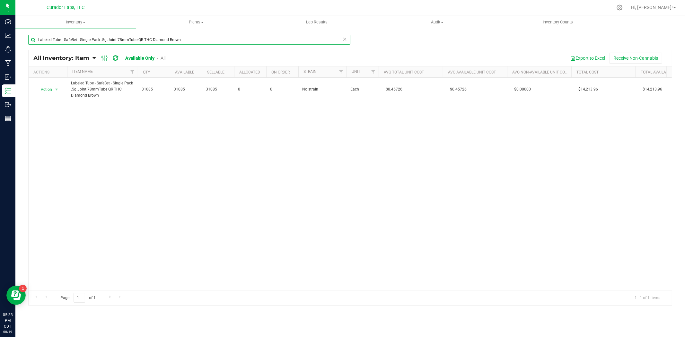
drag, startPoint x: 184, startPoint y: 41, endPoint x: 83, endPoint y: 31, distance: 101.2
click at [0, 32] on html "Dashboard Analytics Monitoring Manufacturing Inbound Inventory Outbound Reports…" at bounding box center [342, 168] width 685 height 337
paste input "Double Pack .5g Joint 110mm"
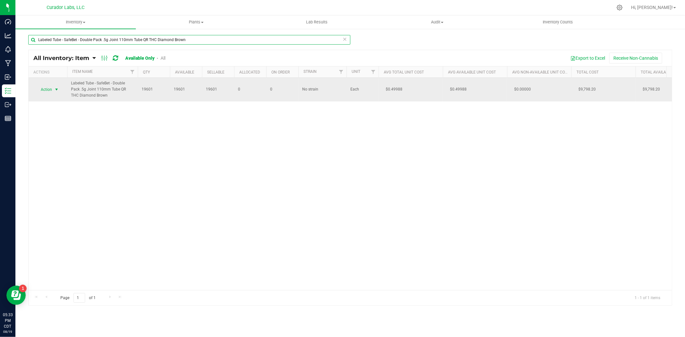
type input "Labeled Tube - SafeBet - Double Pack .5g Joint 110mm Tube QR THC Diamond Brown"
click at [56, 89] on span "select" at bounding box center [56, 89] width 5 height 5
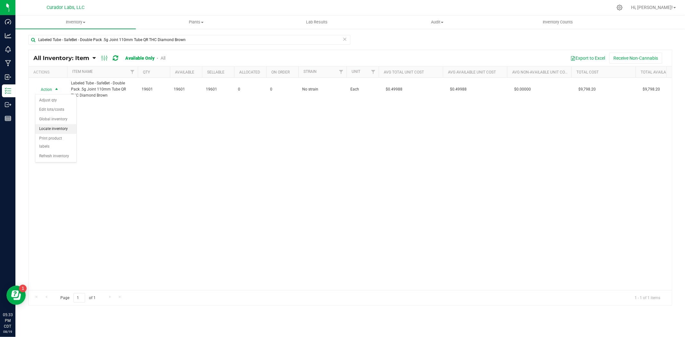
click at [71, 129] on li "Locate inventory" at bounding box center [55, 129] width 41 height 10
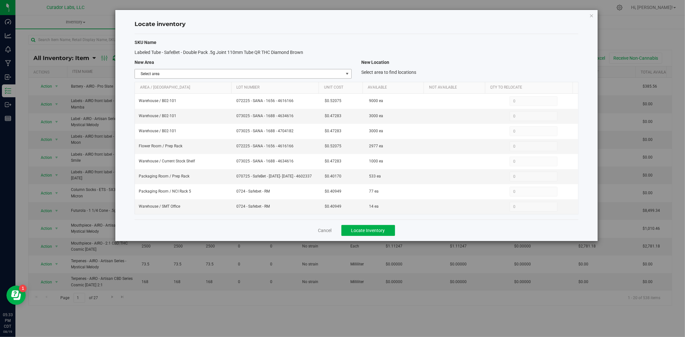
click at [221, 75] on span "Select area" at bounding box center [239, 73] width 208 height 9
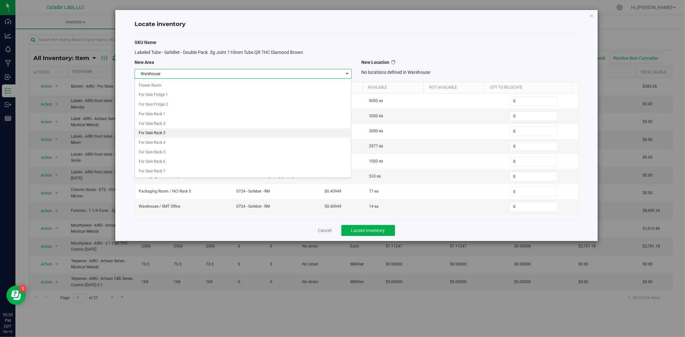
scroll to position [509, 0]
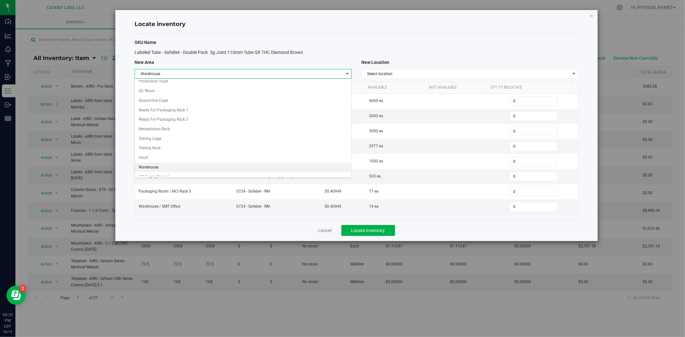
click at [169, 172] on li "Warehouse" at bounding box center [243, 168] width 216 height 10
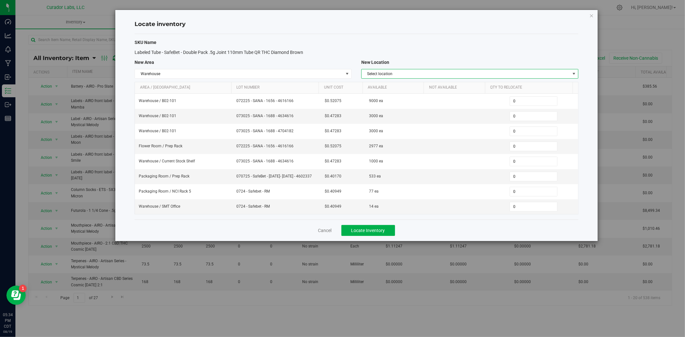
click at [381, 76] on span "Select location" at bounding box center [465, 73] width 208 height 9
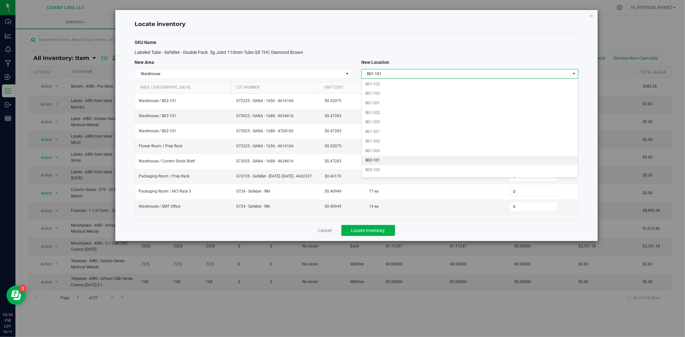
click at [376, 162] on li "B02-101" at bounding box center [469, 161] width 216 height 10
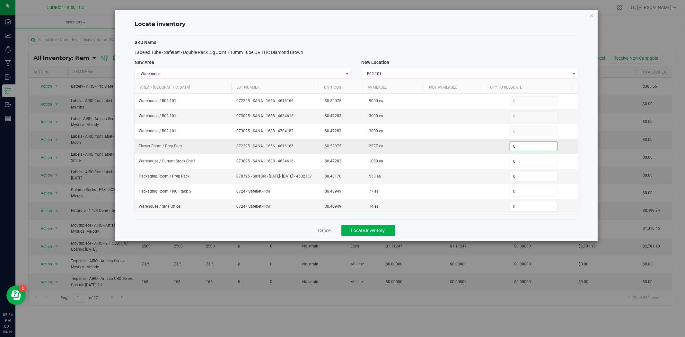
drag, startPoint x: 519, startPoint y: 146, endPoint x: 476, endPoint y: 153, distance: 43.7
click at [466, 153] on tr "Flower Room / Prep Rack 072225 - SANA - 1656 - 4616166 $0.52075 2977 ea 0 0" at bounding box center [356, 146] width 443 height 15
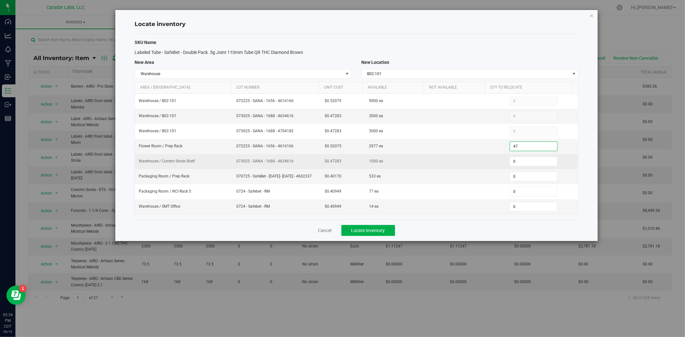
type input "477"
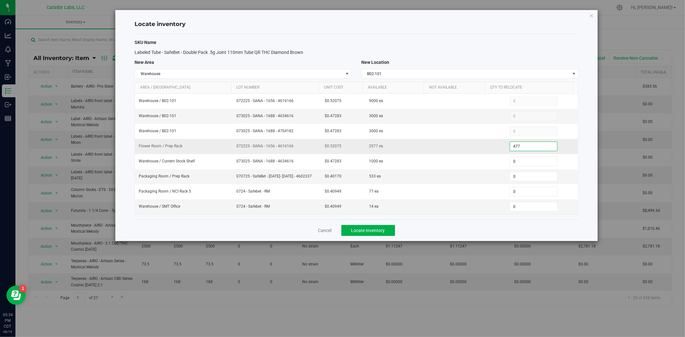
type input "477"
drag, startPoint x: 265, startPoint y: 150, endPoint x: 229, endPoint y: 150, distance: 35.3
click at [229, 150] on tr "Flower Room / Prep Rack 072225 - SANA - 1656 - 4616166 $0.52075 2977 ea 477 477" at bounding box center [356, 146] width 443 height 15
copy tr "072225 - SANA - 1656 - 4616166"
click at [364, 233] on span "Locate Inventory" at bounding box center [368, 230] width 34 height 5
